Goal: Task Accomplishment & Management: Use online tool/utility

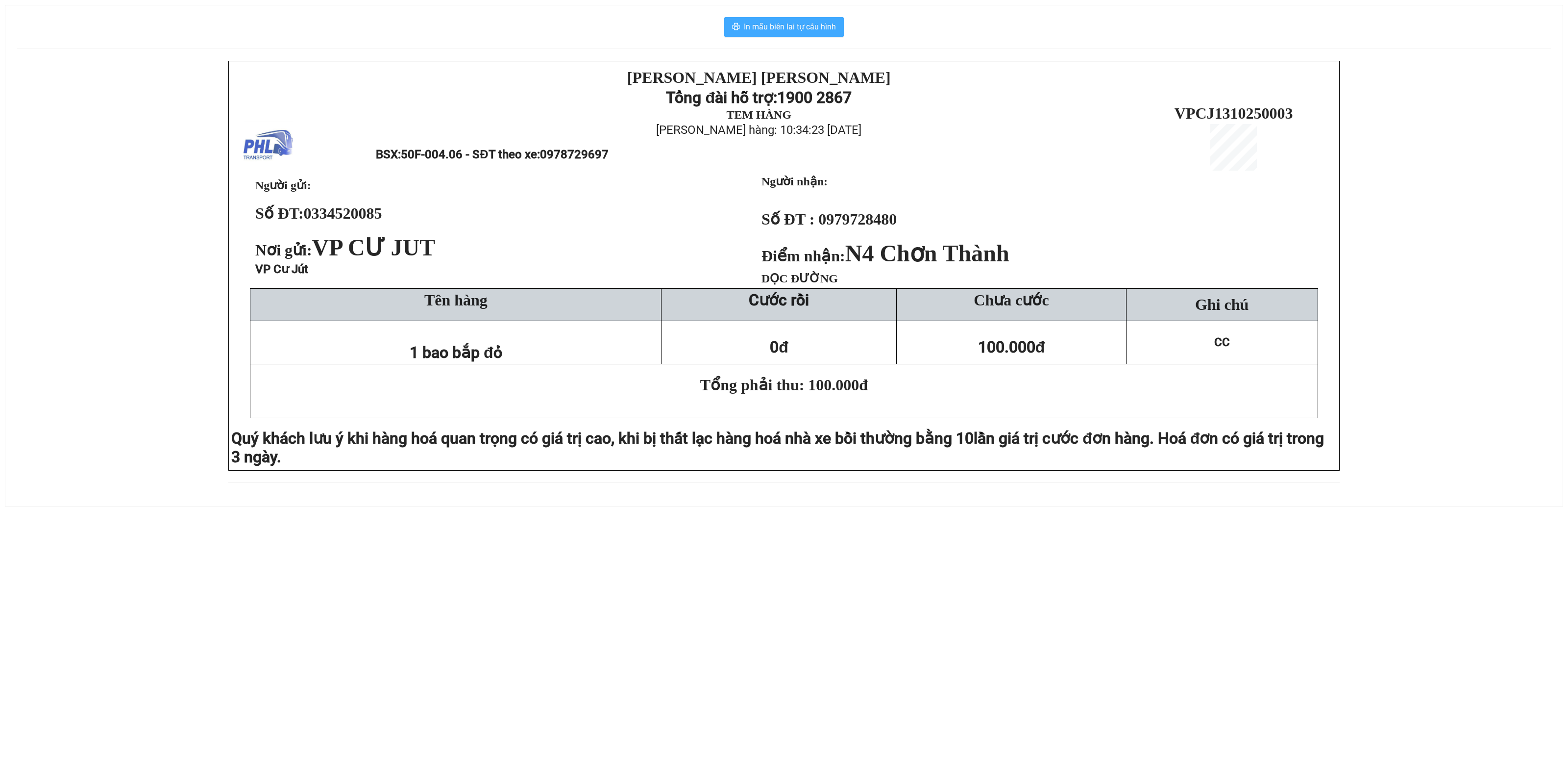
click at [795, 23] on span "In mẫu biên lai tự cấu hình" at bounding box center [789, 27] width 92 height 12
